Goal: Task Accomplishment & Management: Manage account settings

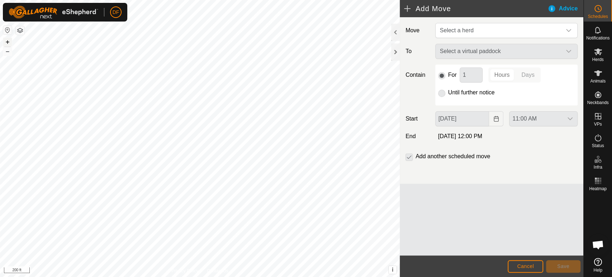
click at [9, 42] on button "+" at bounding box center [7, 42] width 9 height 9
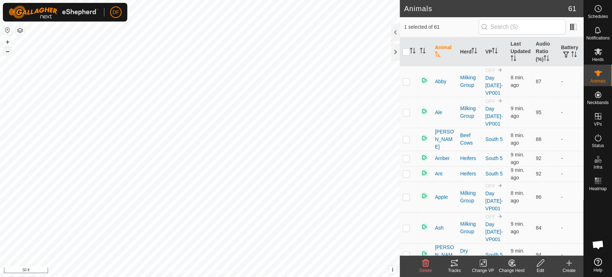
click at [9, 51] on button "–" at bounding box center [7, 51] width 9 height 9
checkbox input "false"
checkbox input "true"
click at [520, 50] on th "Last Updated" at bounding box center [520, 51] width 25 height 29
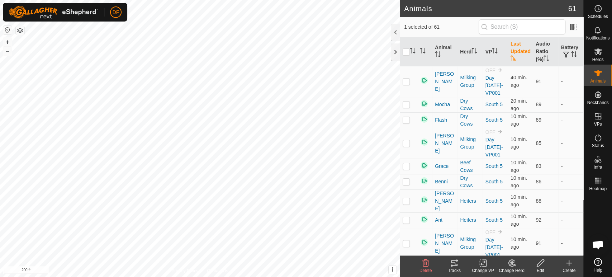
click at [520, 50] on th "Last Updated" at bounding box center [520, 51] width 25 height 29
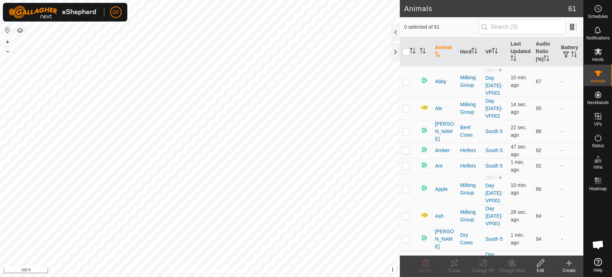
scroll to position [6097, 0]
click at [440, 81] on span "Abby" at bounding box center [440, 82] width 11 height 8
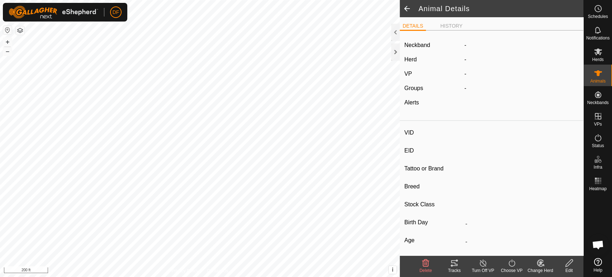
type input "Abby"
type input "-"
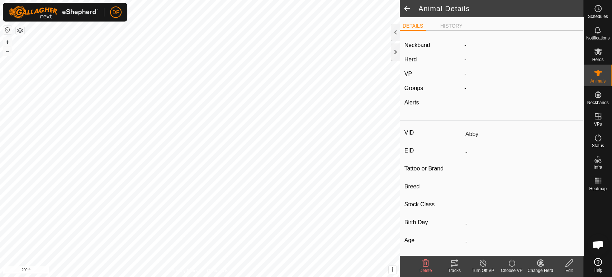
type input "-"
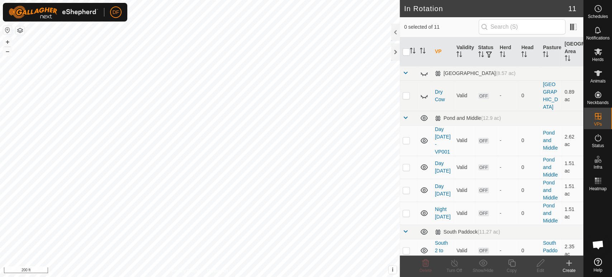
scroll to position [6097, 0]
click at [594, 75] on icon at bounding box center [598, 73] width 9 height 9
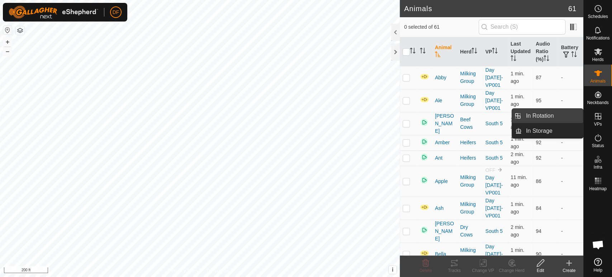
click at [555, 115] on link "In Rotation" at bounding box center [552, 116] width 61 height 14
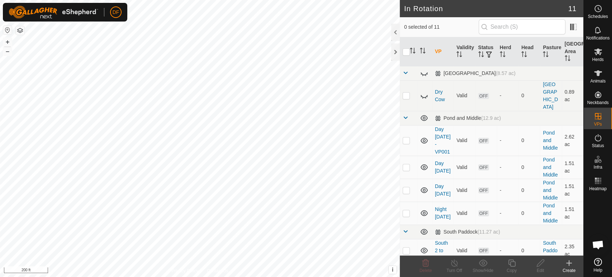
click at [408, 270] on p-checkbox at bounding box center [406, 273] width 7 height 6
checkbox input "true"
click at [406, 115] on span at bounding box center [406, 118] width 6 height 6
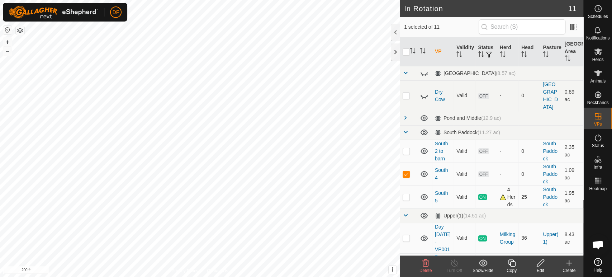
click at [406, 194] on p-checkbox at bounding box center [406, 197] width 7 height 6
checkbox input "true"
click at [407, 171] on p-checkbox at bounding box center [406, 174] width 7 height 6
checkbox input "false"
click at [511, 271] on div "Copy" at bounding box center [511, 270] width 29 height 6
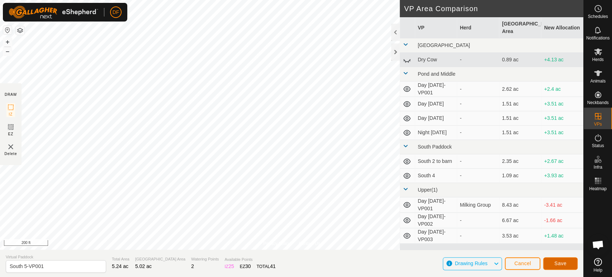
click at [558, 266] on span "Save" at bounding box center [560, 263] width 12 height 6
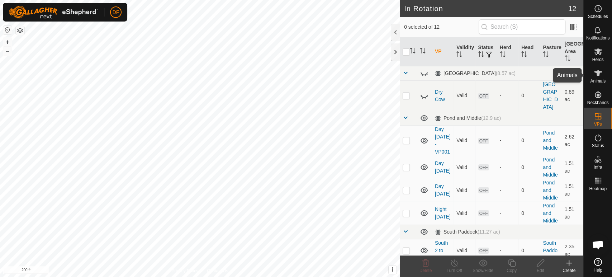
click at [603, 79] on span "Animals" at bounding box center [597, 81] width 15 height 4
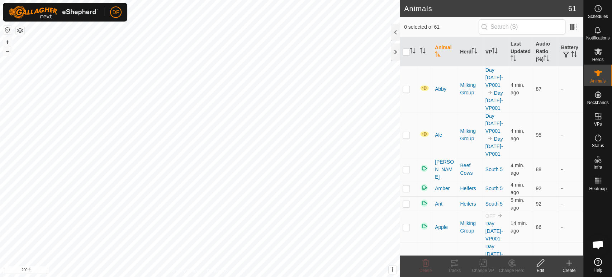
scroll to position [6097, 0]
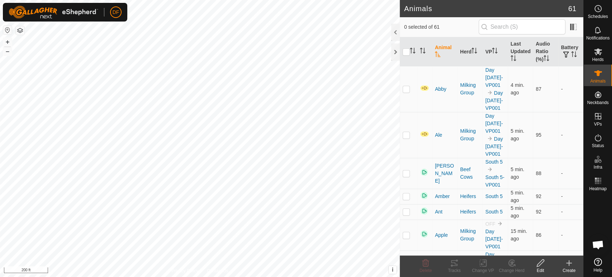
scroll to position [6097, 0]
